Goal: Task Accomplishment & Management: Use online tool/utility

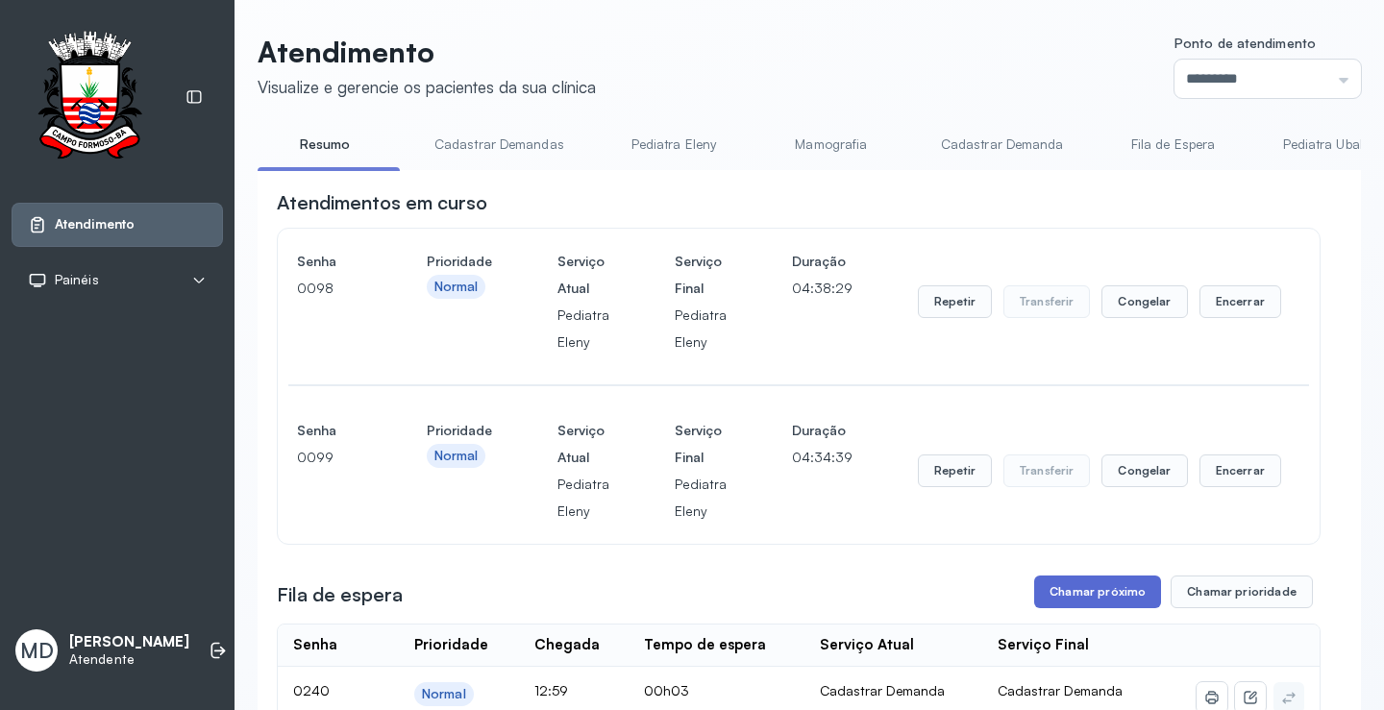
scroll to position [288, 0]
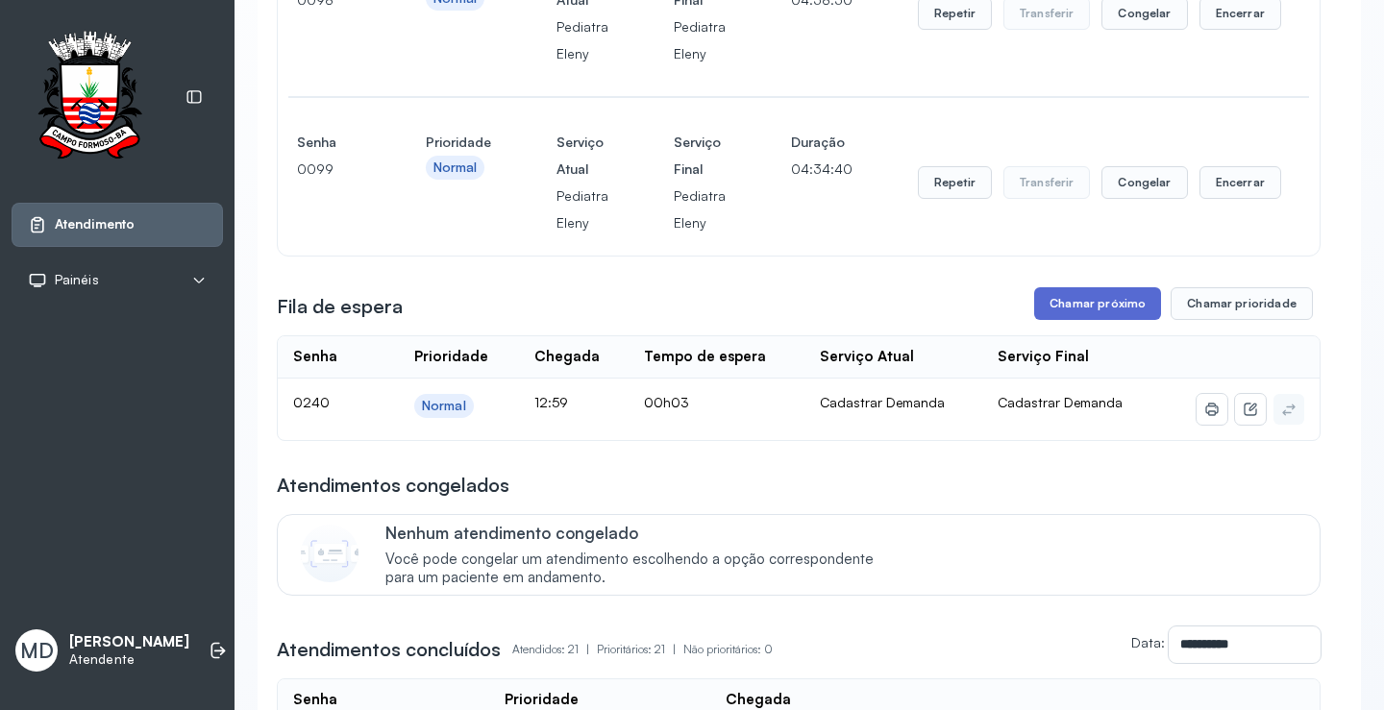
click at [1100, 298] on button "Chamar próximo" at bounding box center [1097, 303] width 127 height 33
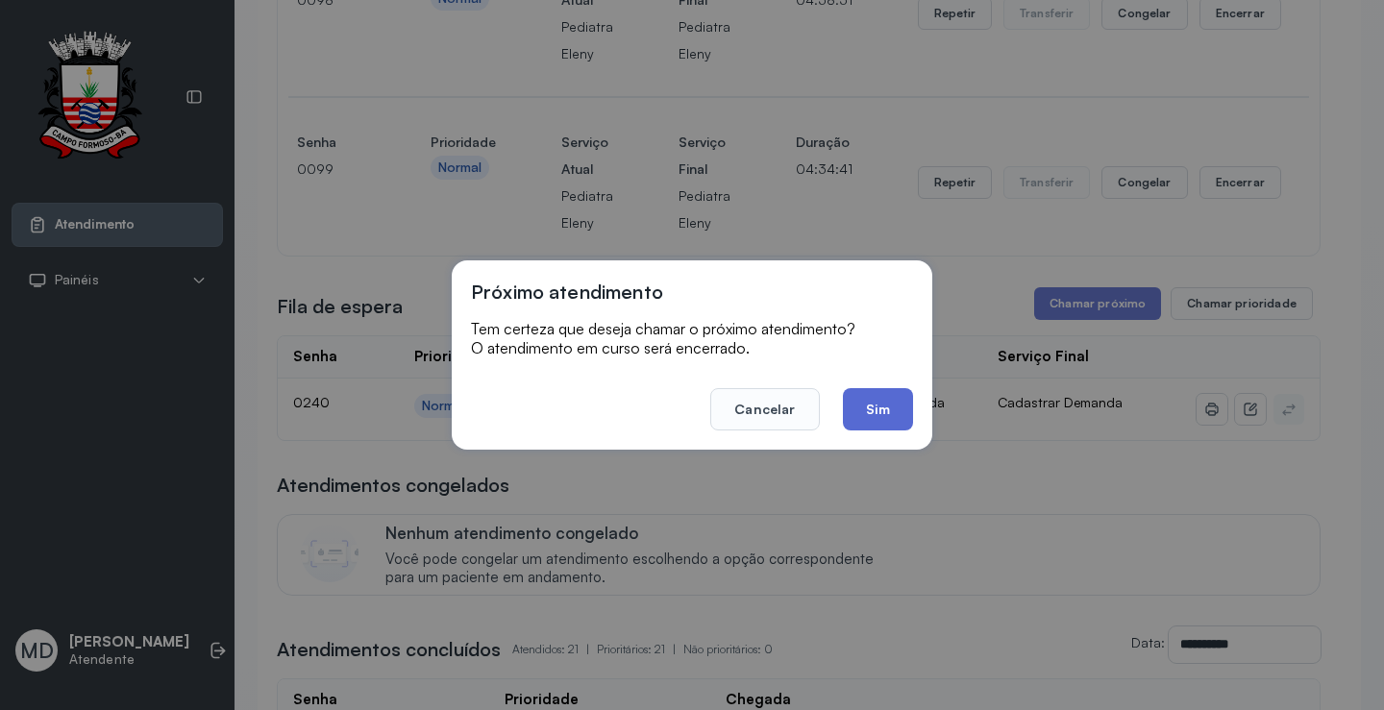
click at [889, 405] on button "Sim" at bounding box center [878, 409] width 70 height 42
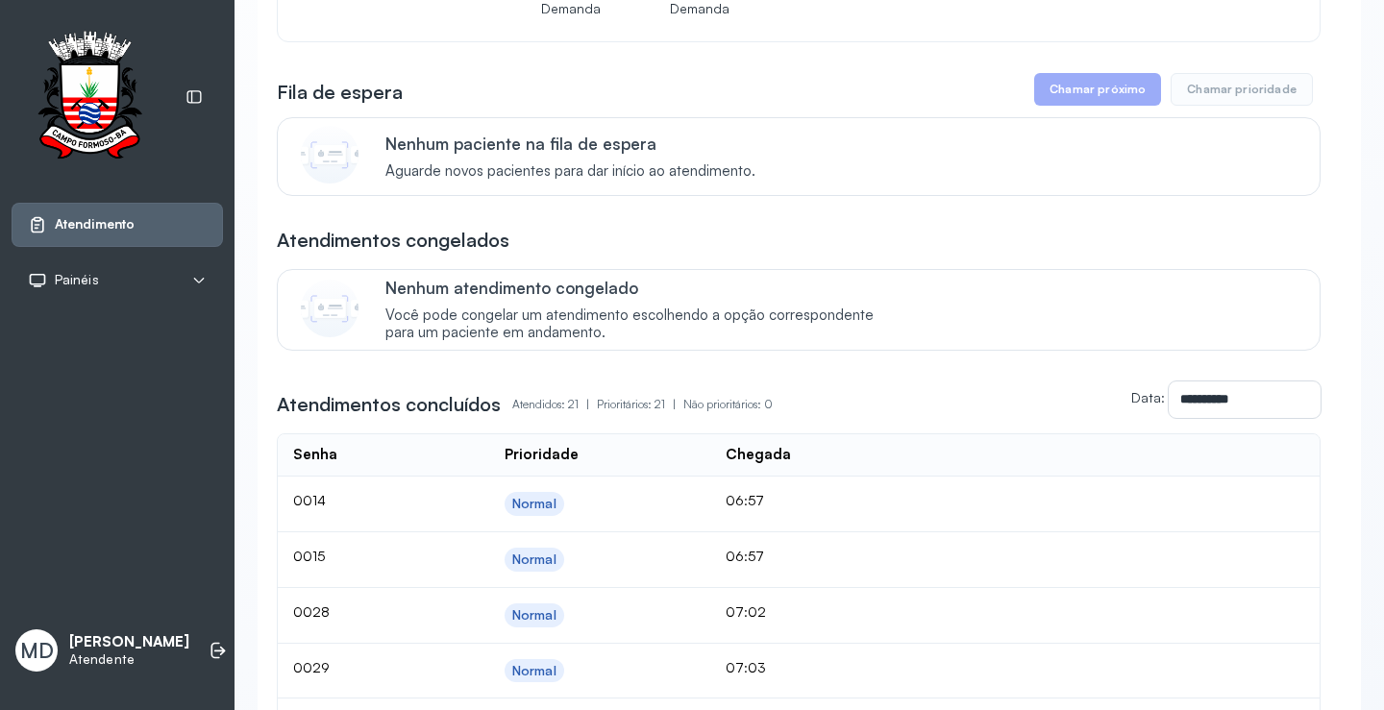
scroll to position [673, 0]
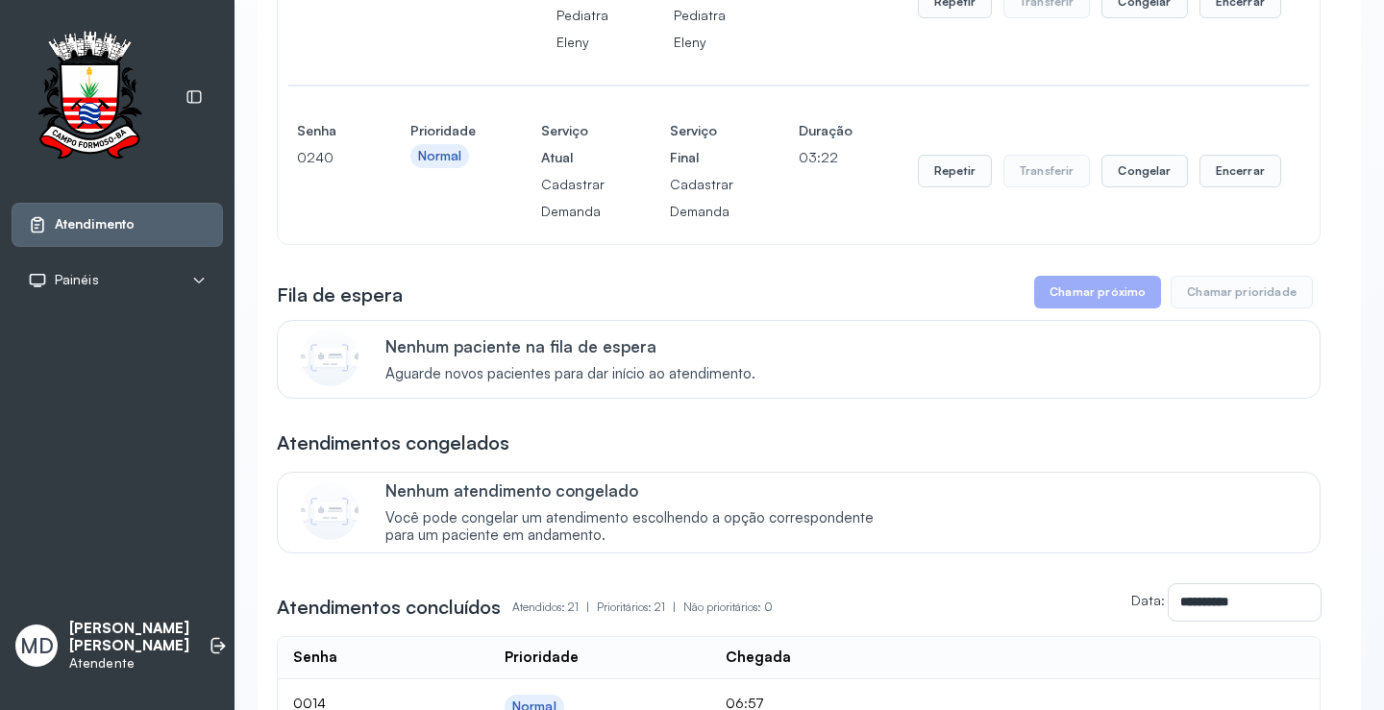
scroll to position [481, 0]
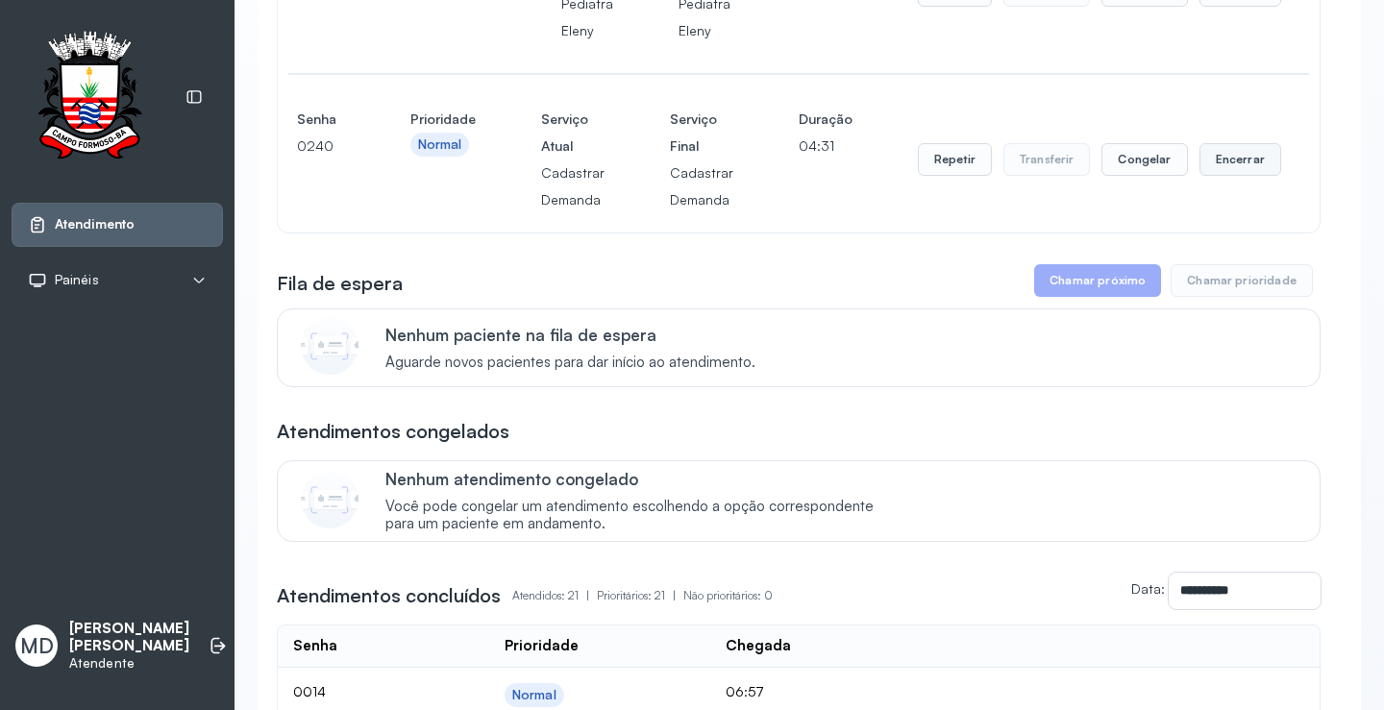
click at [1229, 166] on button "Encerrar" at bounding box center [1241, 159] width 82 height 33
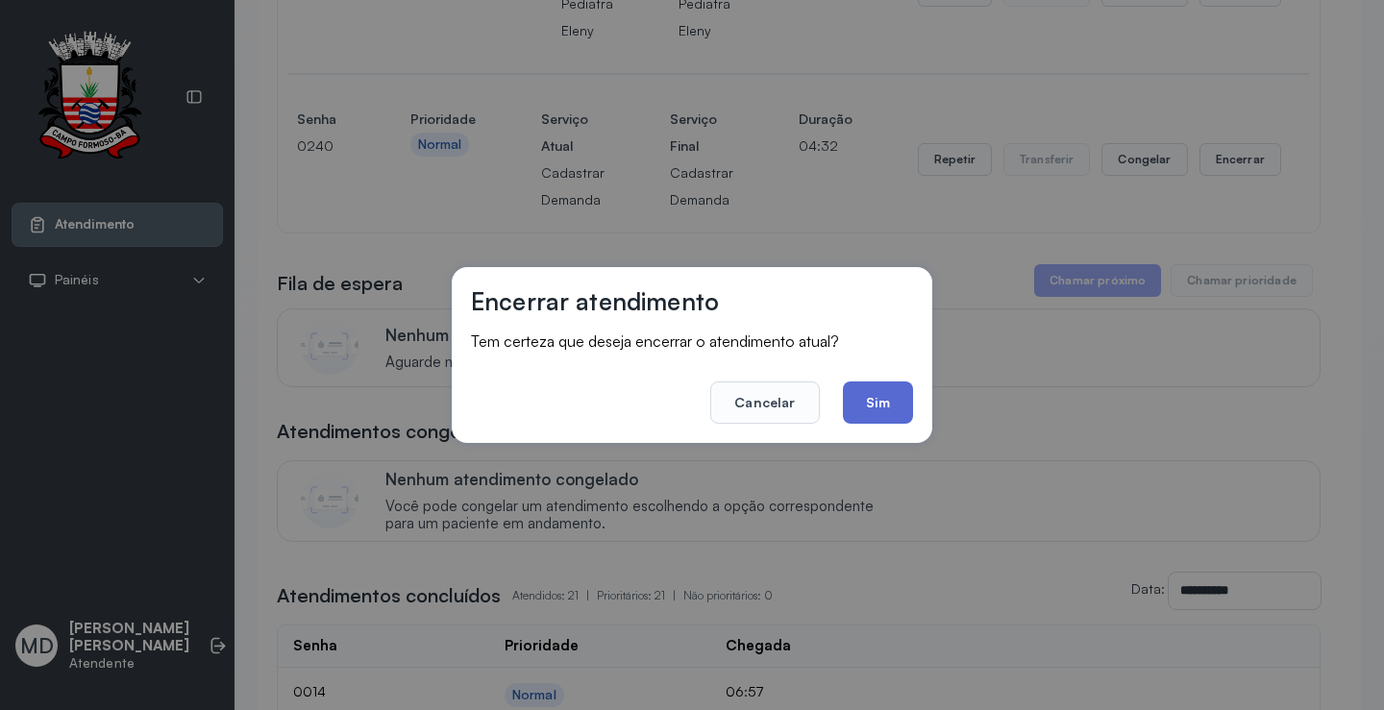
click at [859, 399] on button "Sim" at bounding box center [878, 403] width 70 height 42
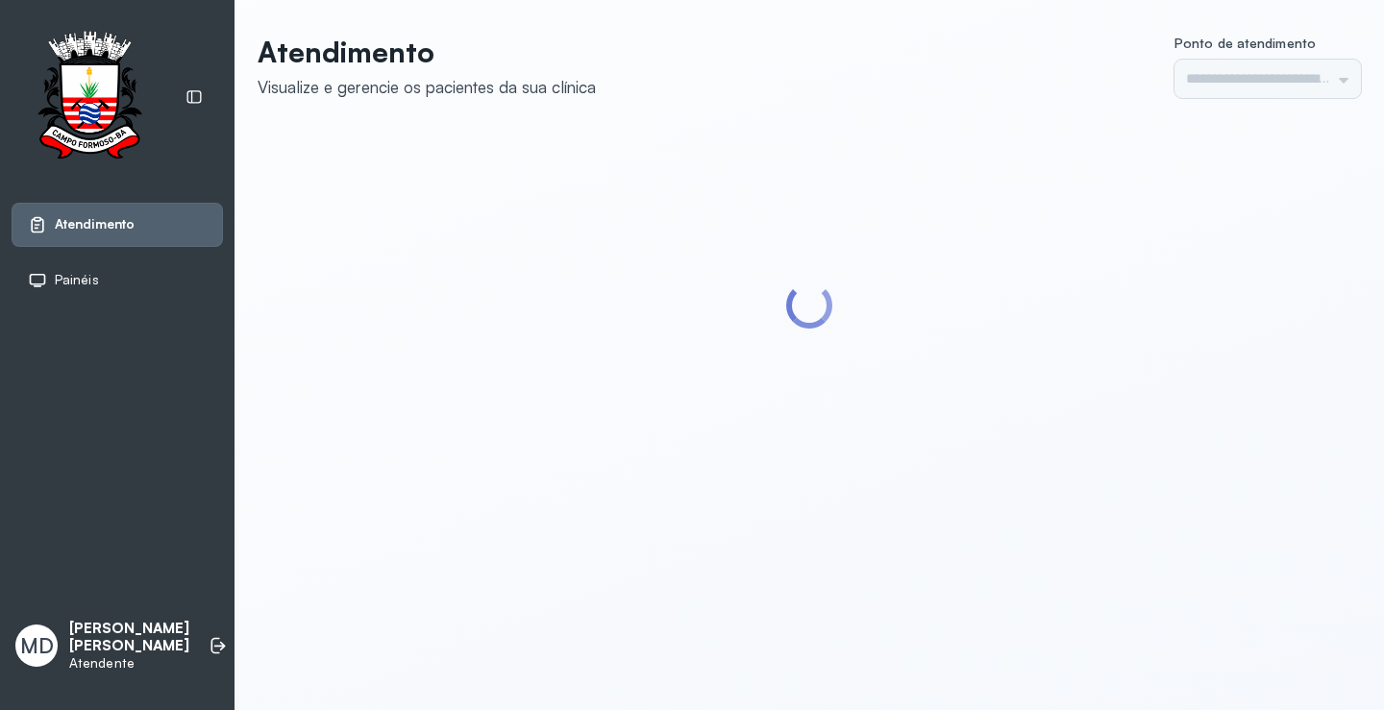
type input "*********"
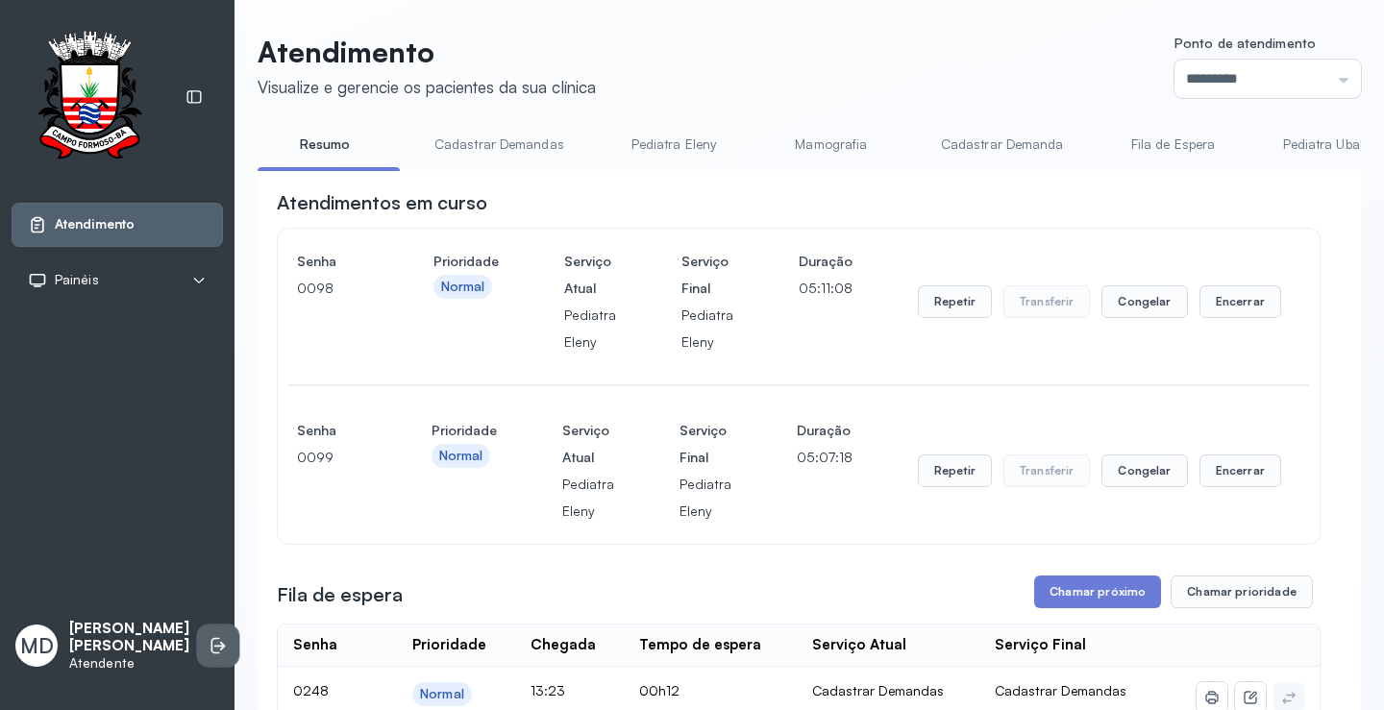
click at [209, 636] on icon at bounding box center [218, 645] width 19 height 19
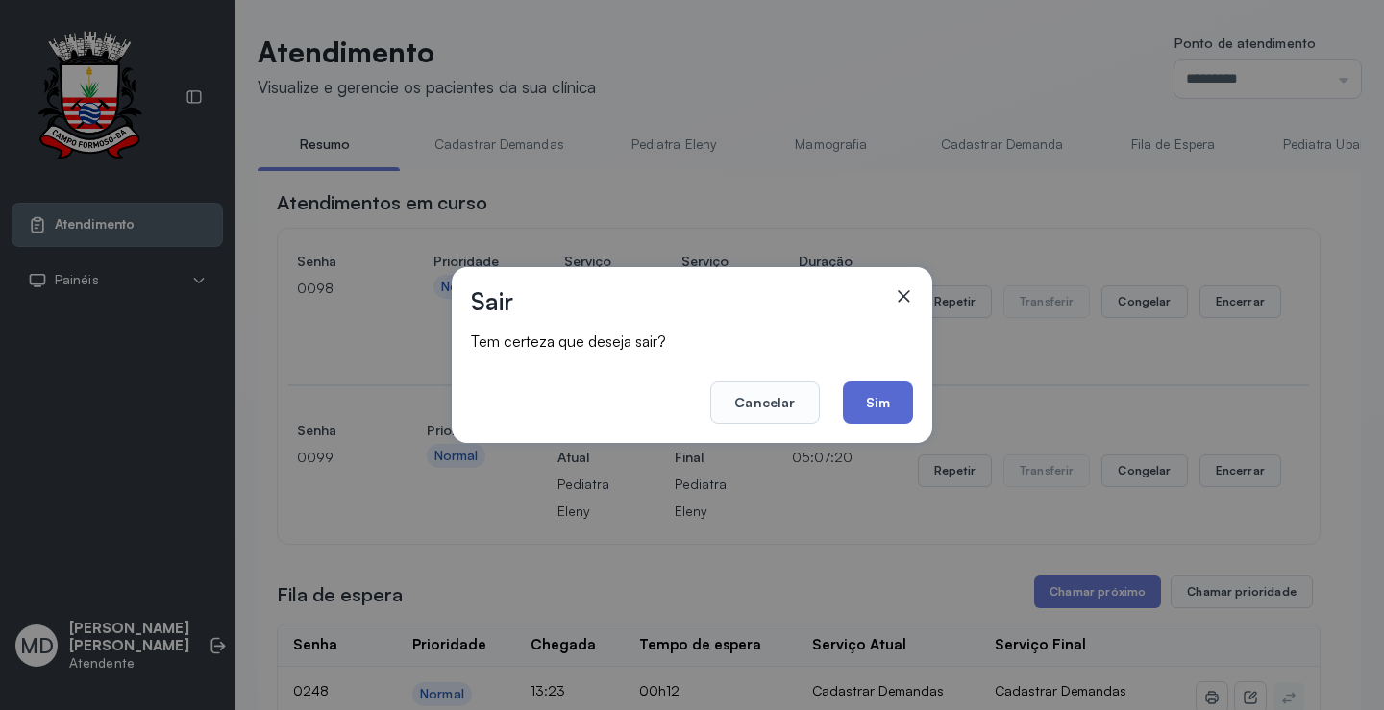
click at [877, 394] on button "Sim" at bounding box center [878, 403] width 70 height 42
